Goal: Task Accomplishment & Management: Use online tool/utility

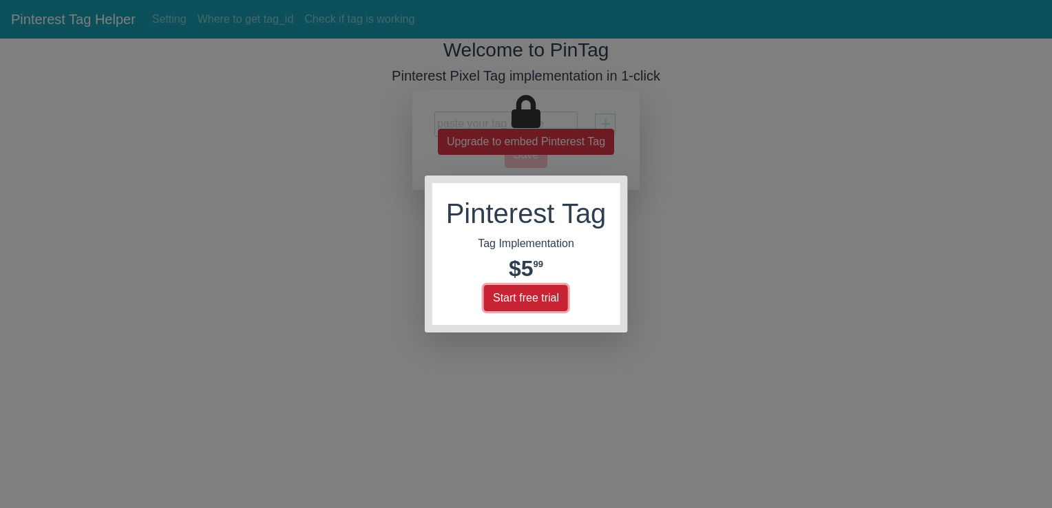
click at [526, 303] on button "Start free trial" at bounding box center [526, 298] width 84 height 26
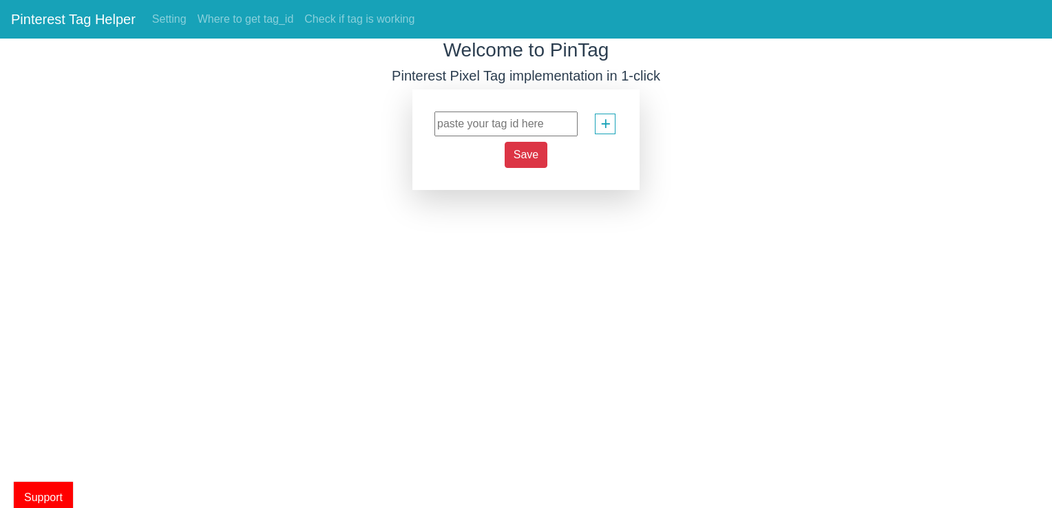
click at [472, 121] on input "text" at bounding box center [506, 124] width 143 height 25
click at [501, 126] on input "text" at bounding box center [506, 124] width 143 height 25
paste input "2612669567942"
type input "2612669567942"
click at [522, 158] on span "Save" at bounding box center [526, 155] width 25 height 12
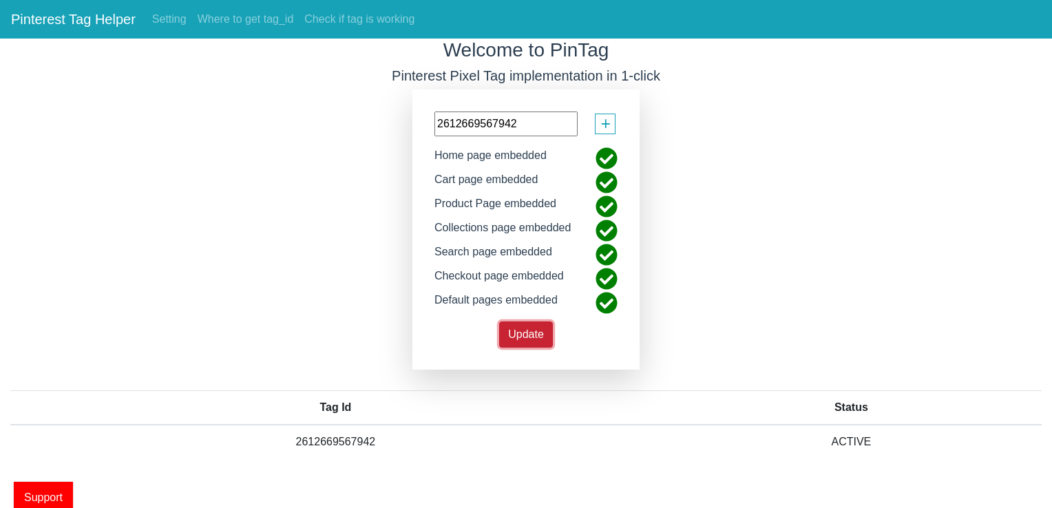
click at [537, 335] on span "Update" at bounding box center [526, 335] width 36 height 12
click at [163, 26] on link "Setting" at bounding box center [169, 20] width 45 height 28
click at [183, 21] on link "Setting" at bounding box center [169, 20] width 45 height 28
click at [351, 17] on link "Check if tag is working" at bounding box center [359, 20] width 121 height 28
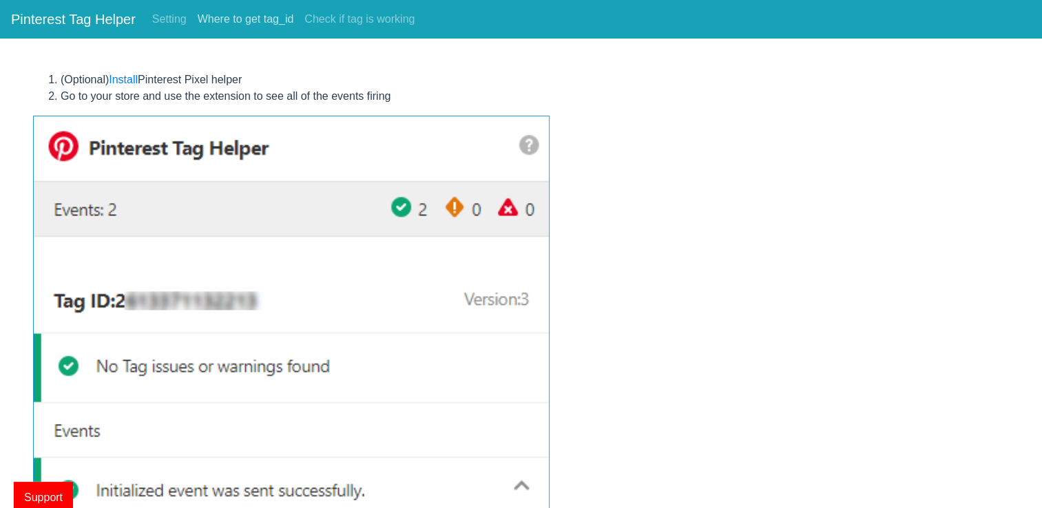
click at [270, 21] on link "Where to get tag_id" at bounding box center [245, 20] width 107 height 28
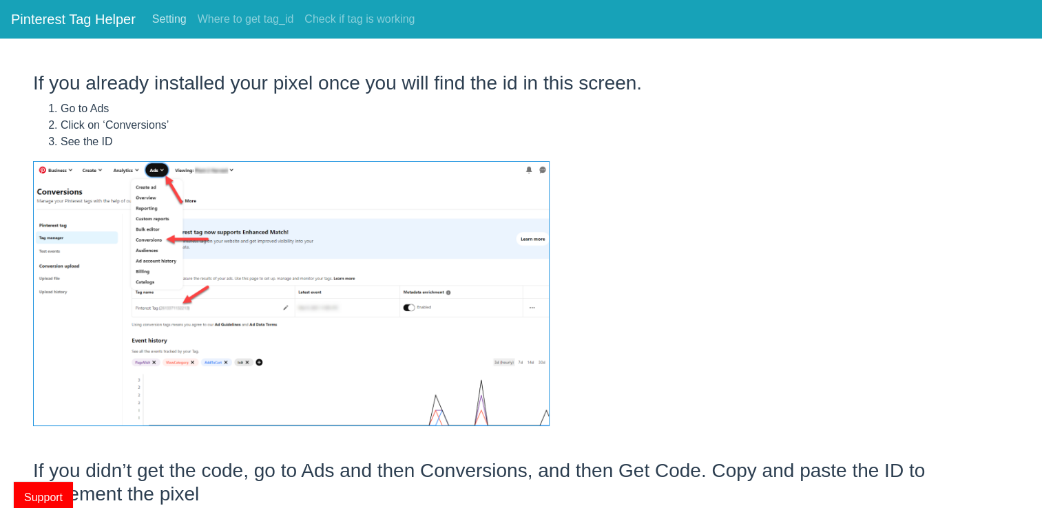
click at [178, 14] on link "Setting" at bounding box center [169, 20] width 45 height 28
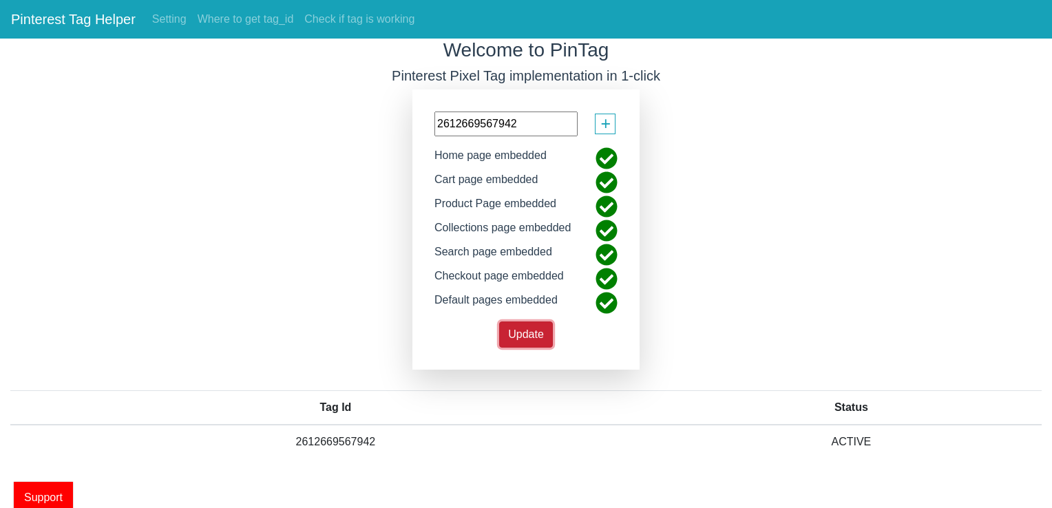
click at [526, 323] on button "Update" at bounding box center [526, 335] width 54 height 26
click at [404, 21] on link "Check if tag is working" at bounding box center [359, 20] width 121 height 28
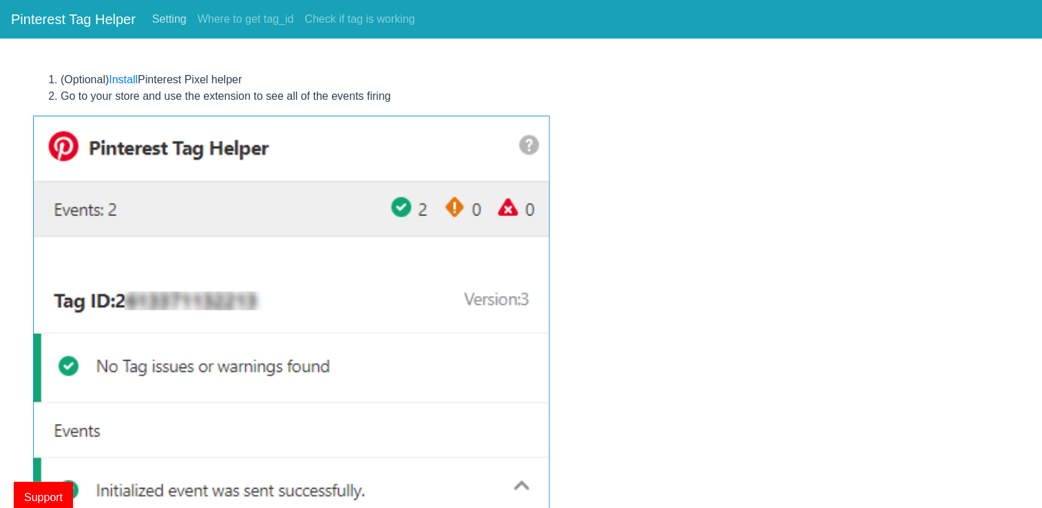
click at [160, 14] on link "Setting" at bounding box center [169, 20] width 45 height 28
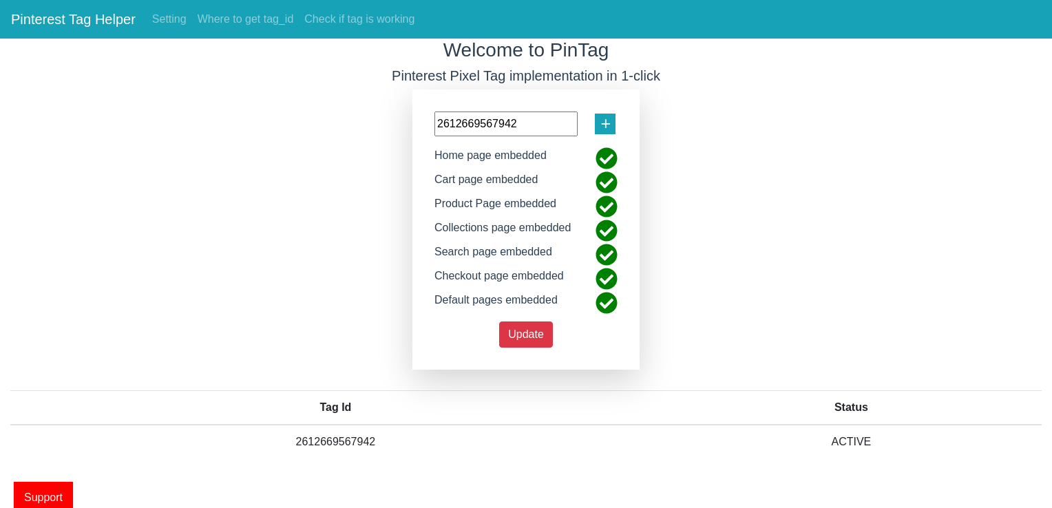
click at [601, 117] on span "+" at bounding box center [606, 124] width 10 height 26
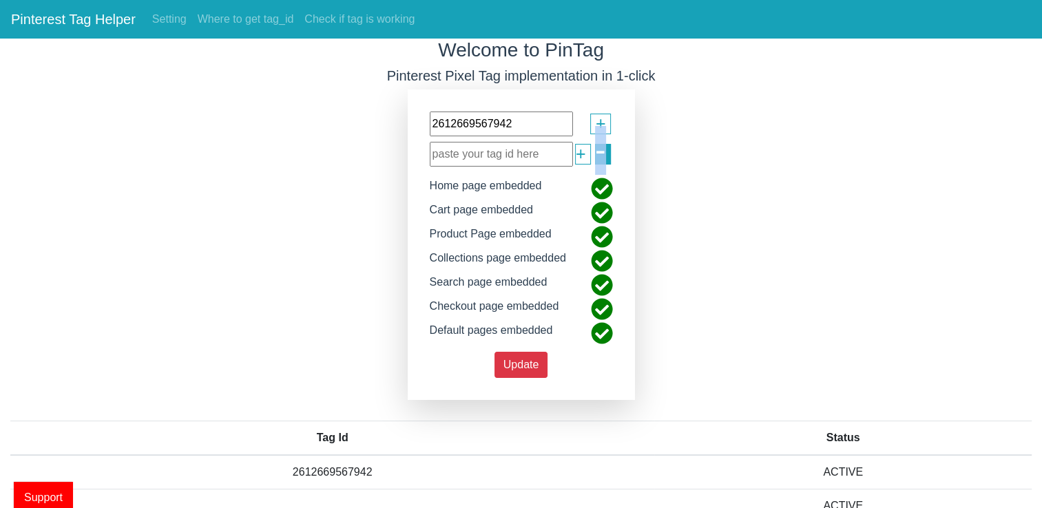
click at [607, 144] on div "-" at bounding box center [603, 154] width 16 height 21
drag, startPoint x: 607, startPoint y: 144, endPoint x: 602, endPoint y: 153, distance: 10.5
click at [603, 153] on span "-" at bounding box center [600, 150] width 11 height 49
